Goal: Book appointment/travel/reservation

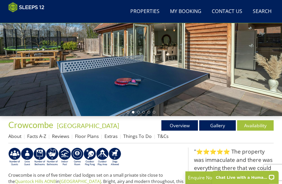
scroll to position [71, 0]
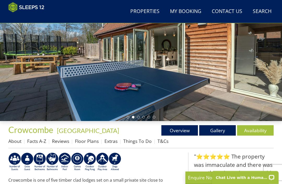
click at [219, 129] on link "Gallery" at bounding box center [217, 130] width 37 height 10
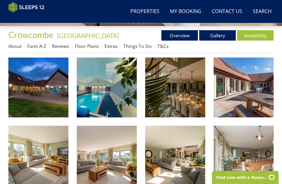
scroll to position [167, 0]
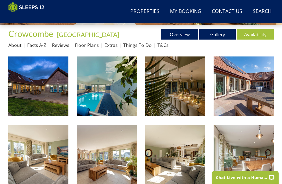
click at [52, 96] on img at bounding box center [38, 87] width 60 height 60
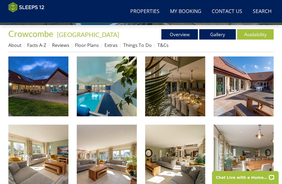
click at [92, 43] on link "Floor Plans" at bounding box center [87, 45] width 24 height 6
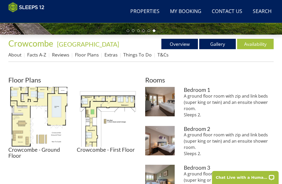
scroll to position [143, 0]
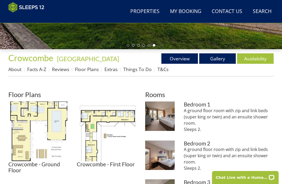
click at [253, 58] on link "Availability" at bounding box center [255, 58] width 37 height 10
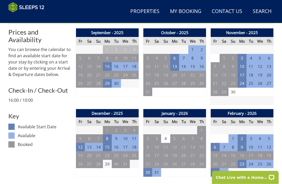
scroll to position [196, 0]
click at [242, 162] on td "23" at bounding box center [241, 164] width 9 height 9
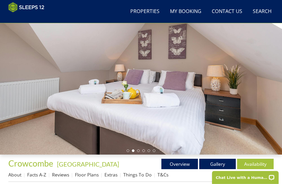
scroll to position [0, 0]
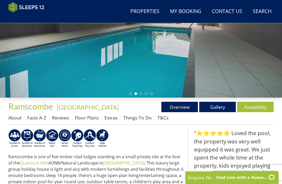
scroll to position [95, 0]
click at [221, 106] on link "Gallery" at bounding box center [217, 107] width 37 height 10
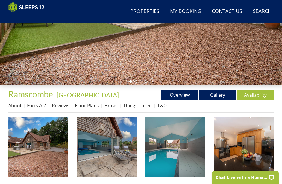
scroll to position [107, 0]
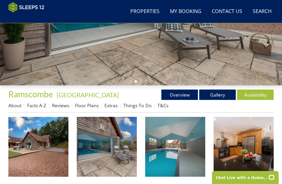
click at [52, 153] on img at bounding box center [38, 147] width 60 height 60
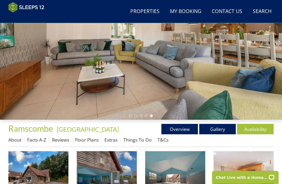
scroll to position [0, 0]
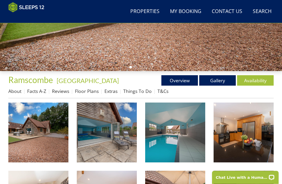
click at [93, 90] on link "Floor Plans" at bounding box center [87, 91] width 24 height 6
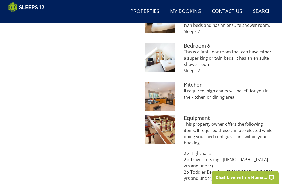
scroll to position [416, 0]
click at [169, 134] on img at bounding box center [159, 129] width 29 height 29
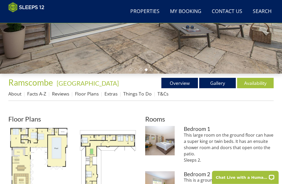
scroll to position [126, 0]
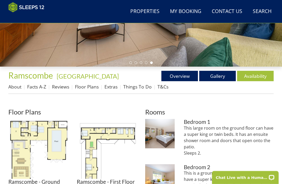
click at [254, 74] on link "Availability" at bounding box center [255, 76] width 37 height 10
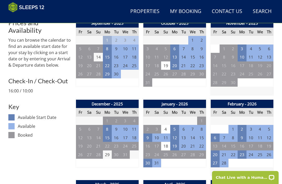
scroll to position [205, 0]
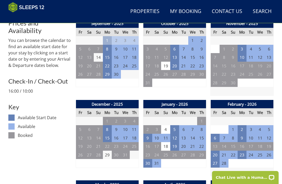
click at [243, 154] on td "23" at bounding box center [241, 155] width 9 height 9
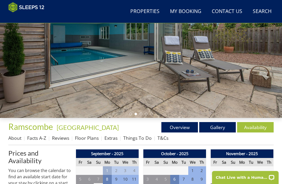
scroll to position [0, 0]
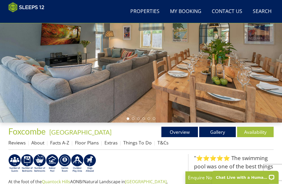
scroll to position [70, 0]
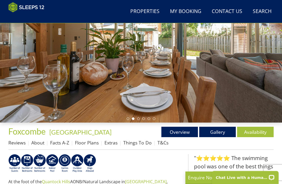
click at [215, 130] on link "Gallery" at bounding box center [217, 132] width 37 height 10
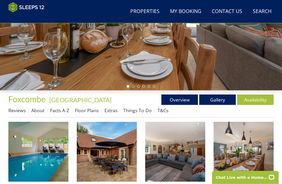
scroll to position [102, 0]
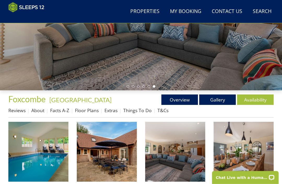
click at [47, 160] on img at bounding box center [38, 152] width 60 height 60
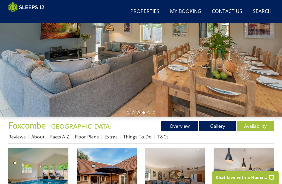
scroll to position [0, 0]
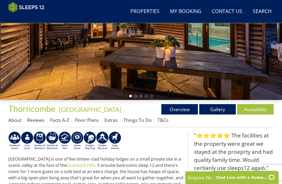
scroll to position [92, 0]
click at [215, 108] on link "Gallery" at bounding box center [217, 109] width 37 height 10
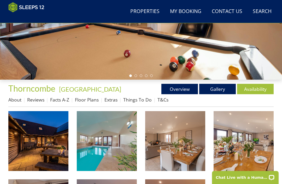
scroll to position [114, 0]
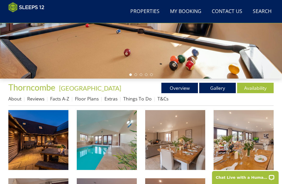
click at [55, 145] on img at bounding box center [38, 140] width 60 height 60
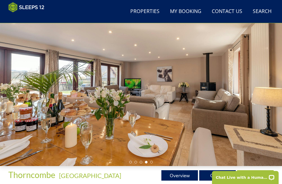
scroll to position [0, 0]
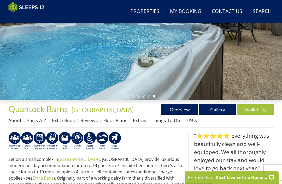
scroll to position [92, 0]
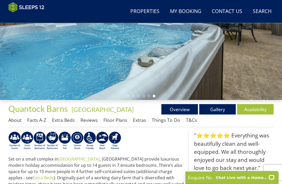
click at [215, 106] on link "Gallery" at bounding box center [217, 109] width 37 height 10
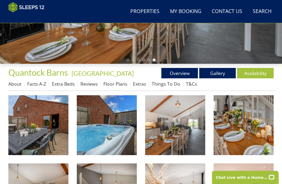
scroll to position [129, 0]
click at [59, 139] on img at bounding box center [38, 125] width 60 height 60
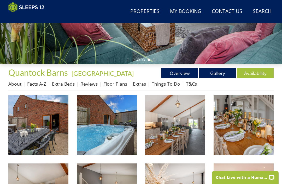
click at [256, 74] on link "Availability" at bounding box center [255, 73] width 37 height 10
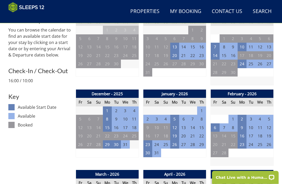
scroll to position [215, 0]
click at [243, 141] on td "23" at bounding box center [241, 145] width 9 height 9
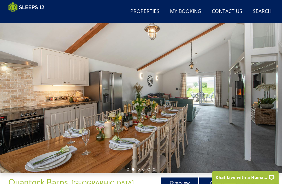
scroll to position [0, 0]
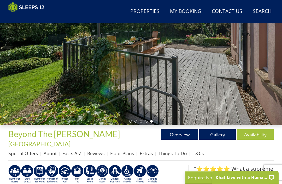
scroll to position [67, 0]
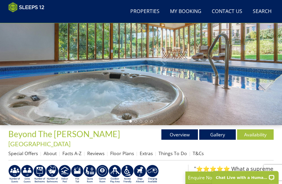
click at [219, 134] on link "Gallery" at bounding box center [217, 135] width 37 height 10
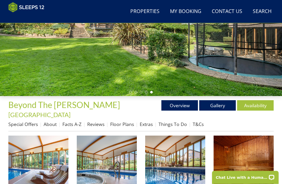
scroll to position [96, 0]
click at [57, 161] on img at bounding box center [38, 166] width 60 height 60
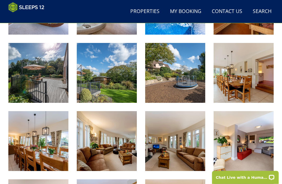
scroll to position [257, 0]
click at [122, 142] on img at bounding box center [107, 141] width 60 height 60
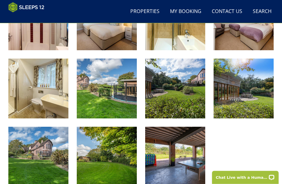
scroll to position [652, 0]
click at [175, 160] on img at bounding box center [175, 157] width 60 height 60
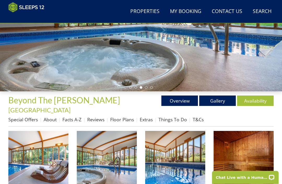
scroll to position [101, 0]
click at [252, 101] on link "Availability" at bounding box center [255, 101] width 37 height 10
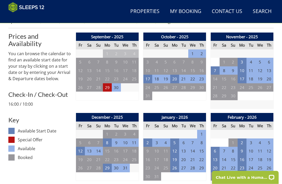
scroll to position [199, 0]
click at [241, 164] on td "23" at bounding box center [241, 168] width 9 height 9
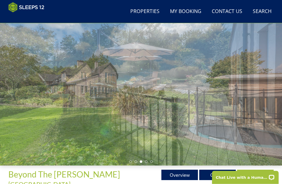
scroll to position [22, 0]
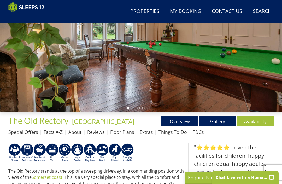
scroll to position [81, 0]
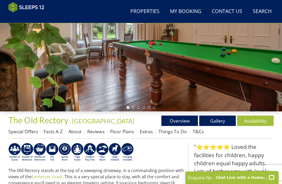
click at [216, 121] on link "Gallery" at bounding box center [217, 121] width 37 height 10
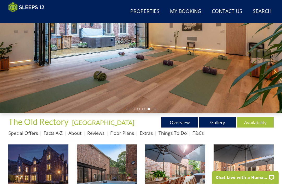
scroll to position [79, 0]
click at [255, 122] on link "Availability" at bounding box center [255, 122] width 37 height 10
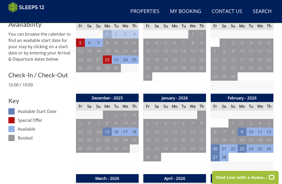
scroll to position [211, 0]
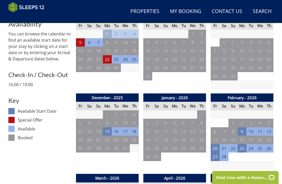
click at [241, 144] on td "23" at bounding box center [241, 148] width 9 height 9
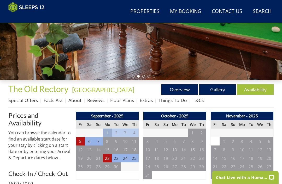
scroll to position [113, 0]
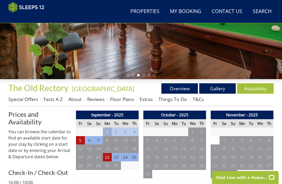
click at [175, 85] on link "Overview" at bounding box center [179, 88] width 37 height 10
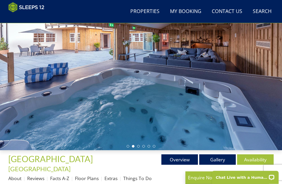
scroll to position [42, 0]
click at [219, 158] on link "Gallery" at bounding box center [217, 160] width 37 height 10
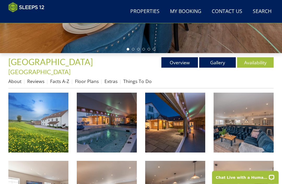
scroll to position [139, 0]
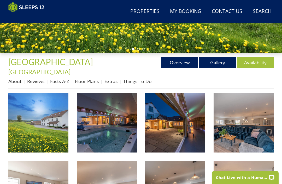
click at [111, 133] on img at bounding box center [107, 123] width 60 height 60
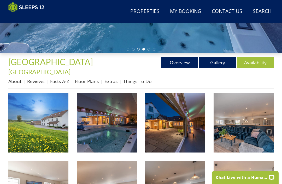
click at [253, 61] on link "Availability" at bounding box center [255, 62] width 37 height 10
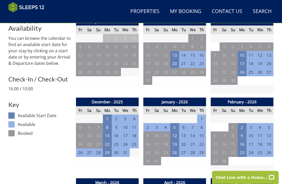
scroll to position [215, 0]
click at [243, 149] on td "23" at bounding box center [241, 153] width 9 height 9
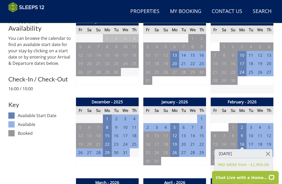
click at [266, 152] on link at bounding box center [267, 153] width 9 height 9
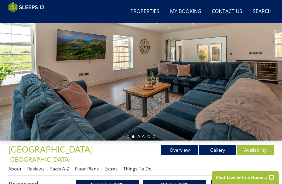
scroll to position [51, 0]
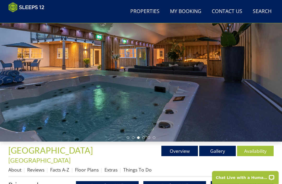
click at [63, 167] on link "Facts A-Z" at bounding box center [59, 170] width 19 height 6
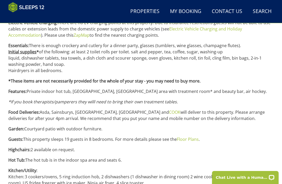
scroll to position [403, 0]
